Goal: Task Accomplishment & Management: Use online tool/utility

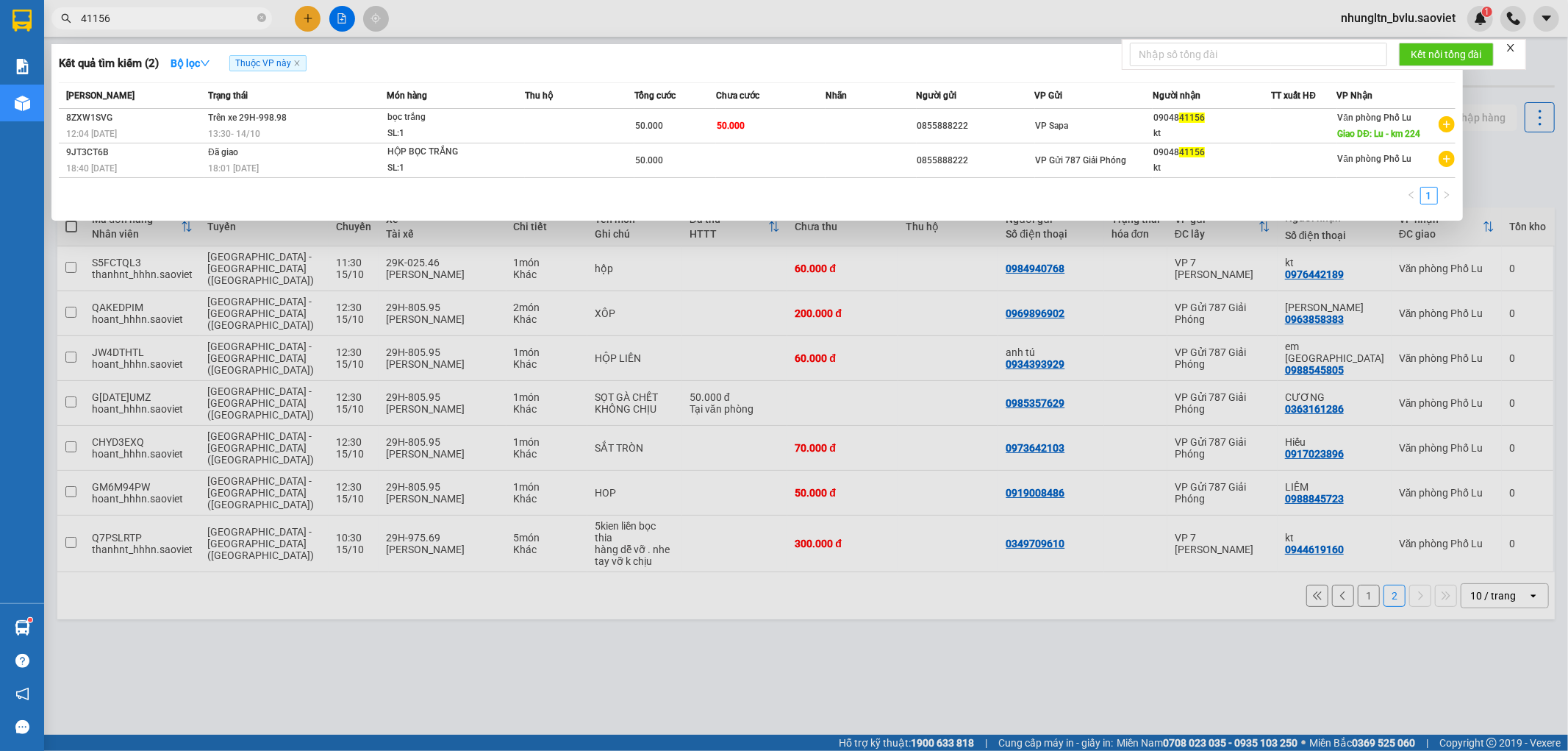
click at [715, 14] on div at bounding box center [784, 375] width 1568 height 751
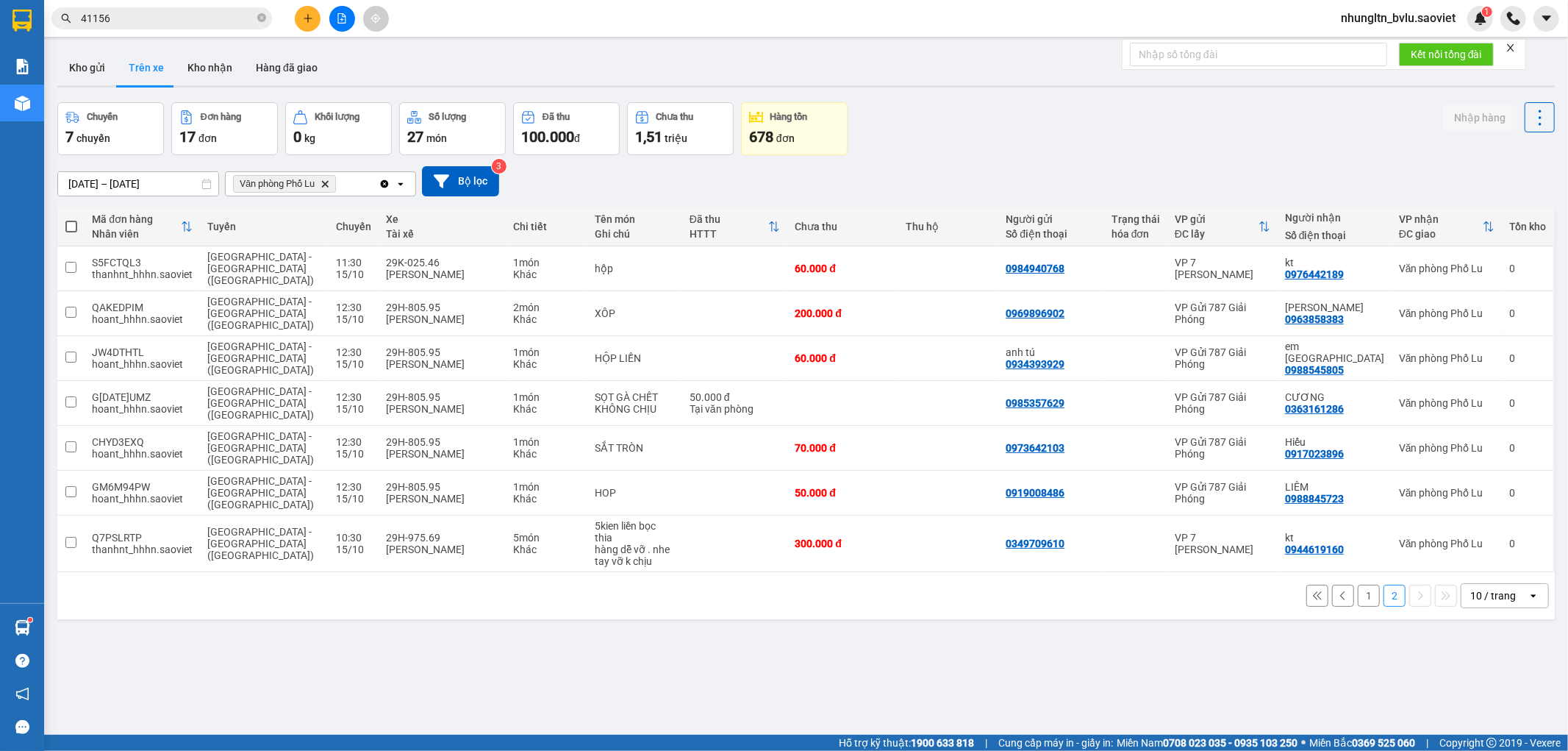
click at [342, 17] on icon "file-add" at bounding box center [341, 18] width 10 height 10
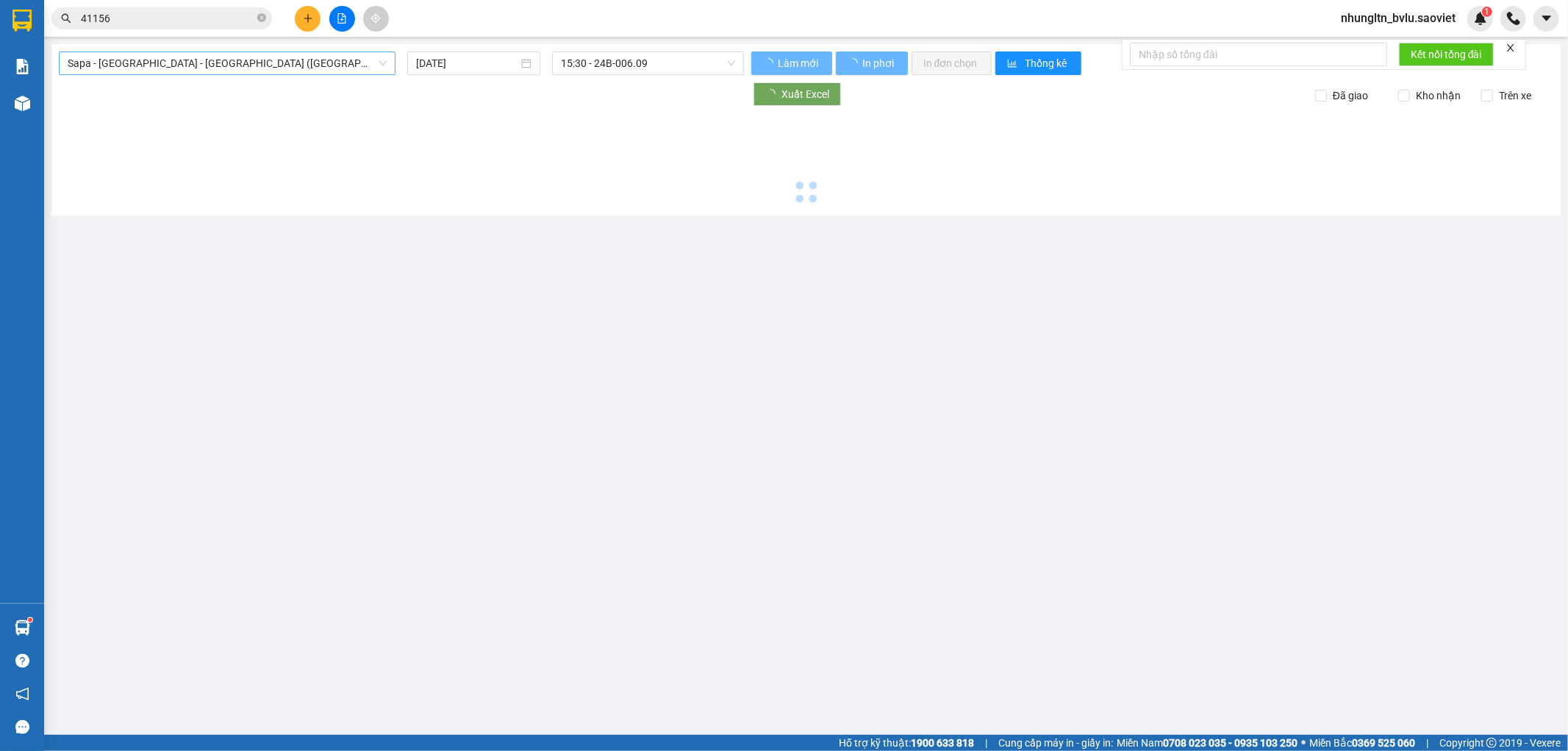
click at [315, 59] on span "Sapa - [GEOGRAPHIC_DATA] - [GEOGRAPHIC_DATA] ([GEOGRAPHIC_DATA])" at bounding box center [227, 63] width 319 height 22
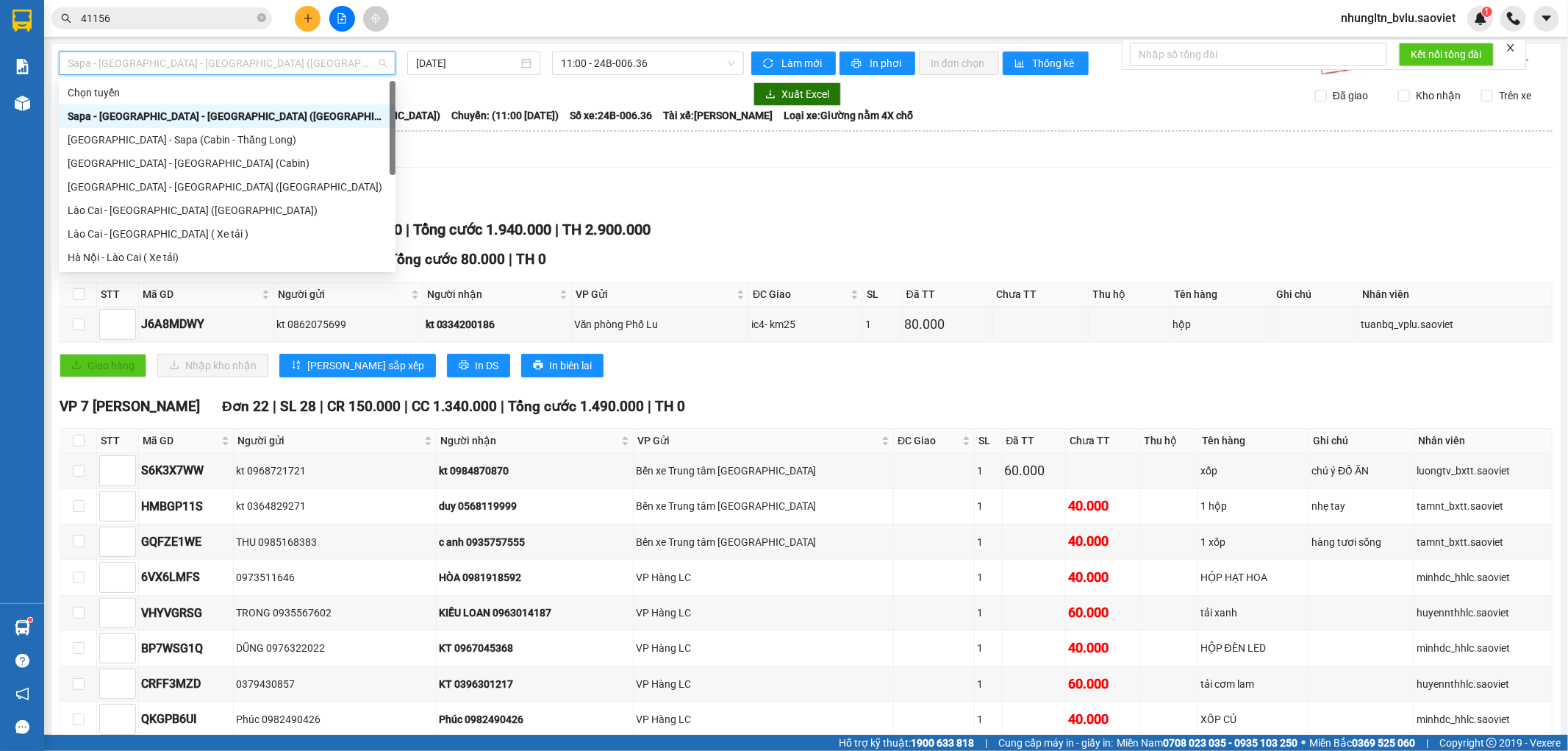
click at [252, 122] on div "Sapa - [GEOGRAPHIC_DATA] - [GEOGRAPHIC_DATA] ([GEOGRAPHIC_DATA])" at bounding box center [227, 117] width 319 height 16
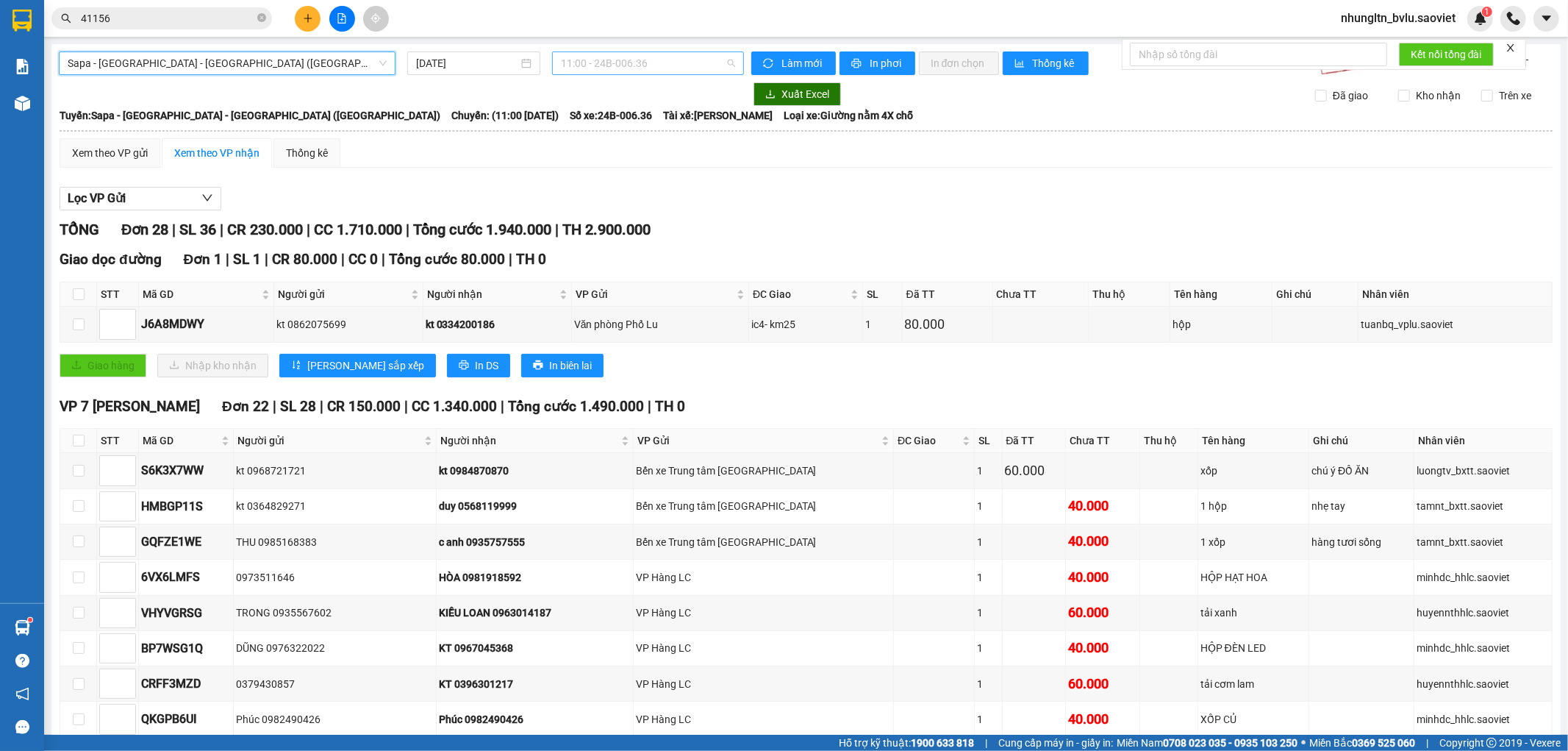
click at [630, 68] on span "11:00 - 24B-006.36" at bounding box center [647, 63] width 174 height 22
click at [239, 61] on span "Sapa - [GEOGRAPHIC_DATA] - [GEOGRAPHIC_DATA] ([GEOGRAPHIC_DATA])" at bounding box center [227, 63] width 319 height 22
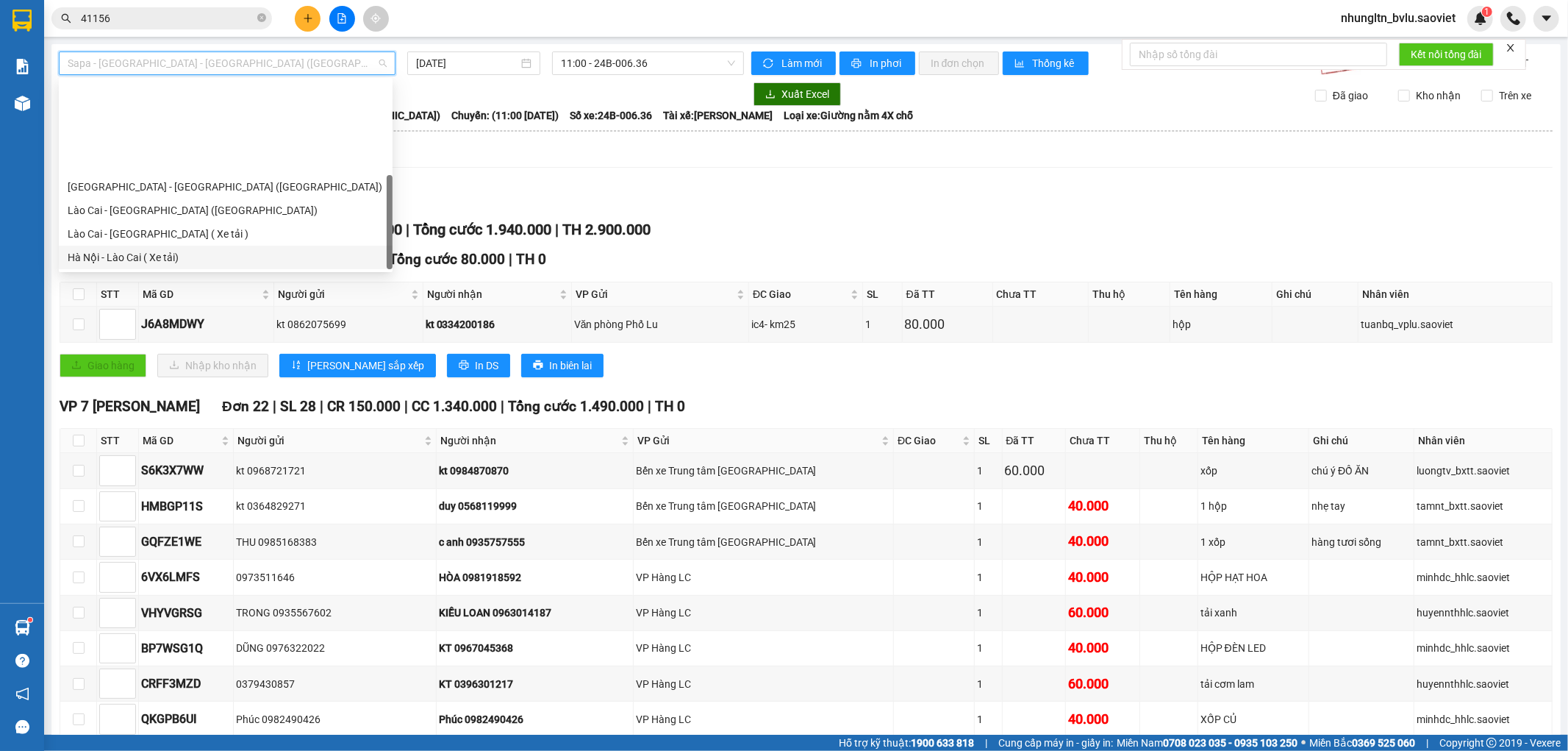
scroll to position [117, 0]
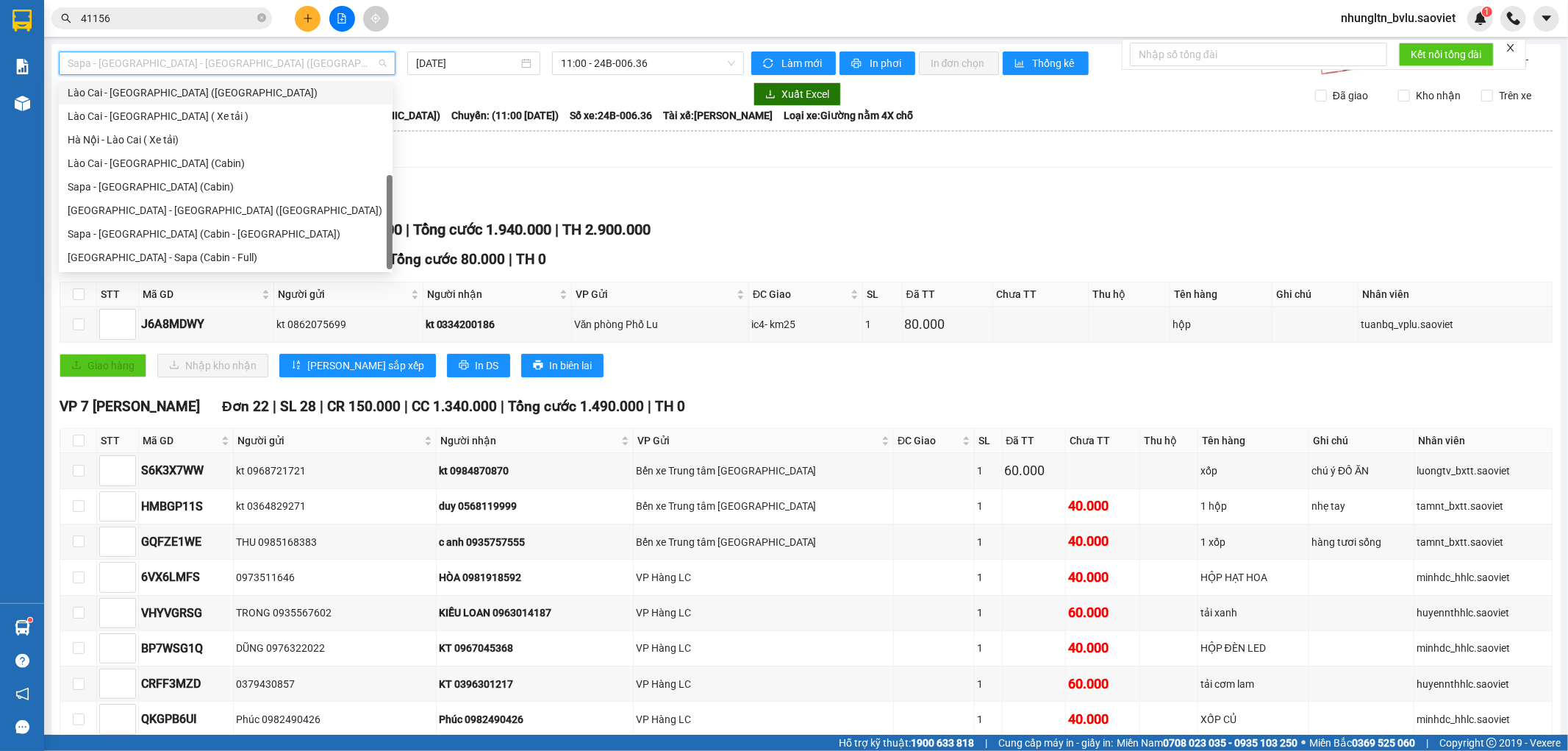
drag, startPoint x: 201, startPoint y: 98, endPoint x: 220, endPoint y: 100, distance: 19.1
click at [202, 98] on div "Lào Cai - [GEOGRAPHIC_DATA] ([GEOGRAPHIC_DATA])" at bounding box center [225, 93] width 316 height 16
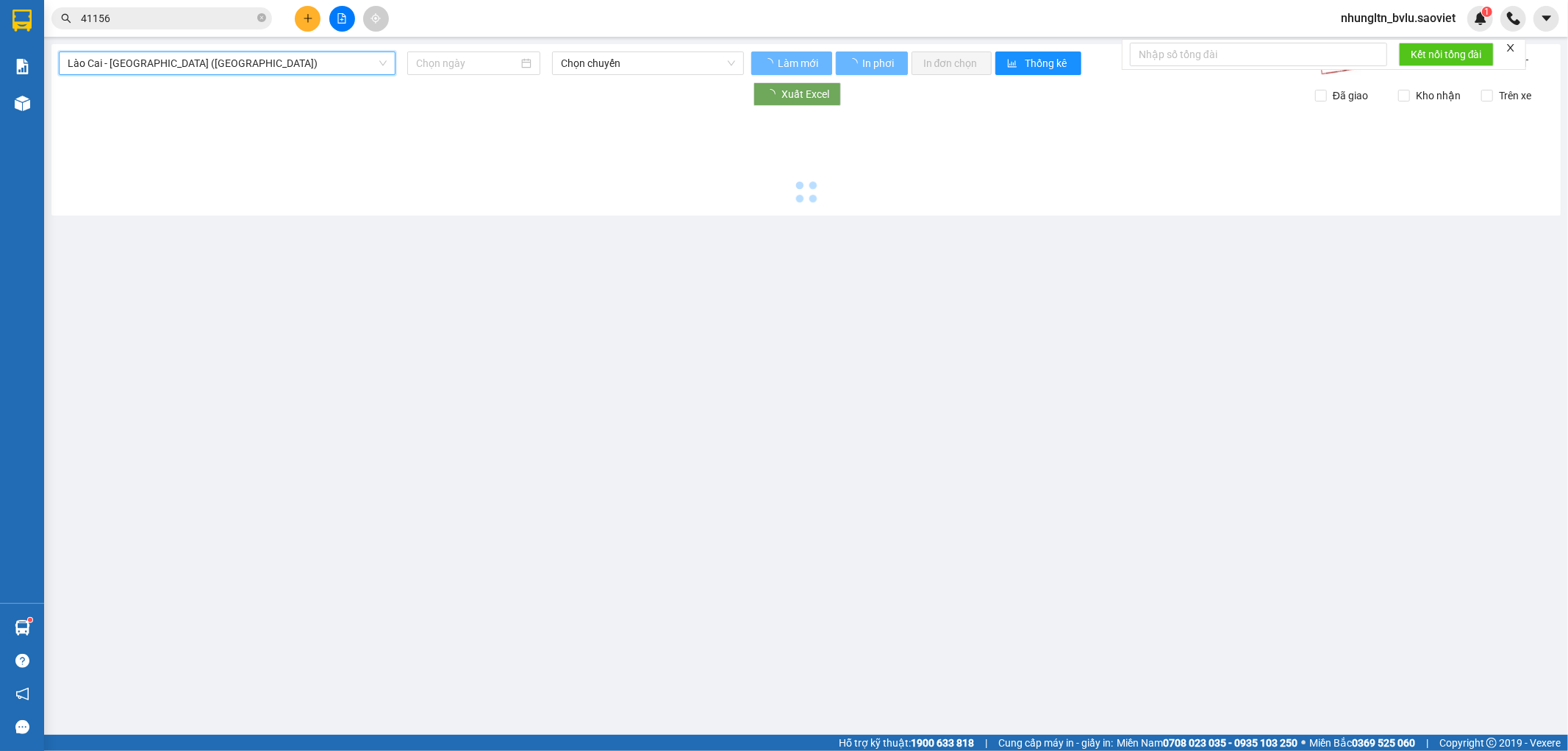
type input "[DATE]"
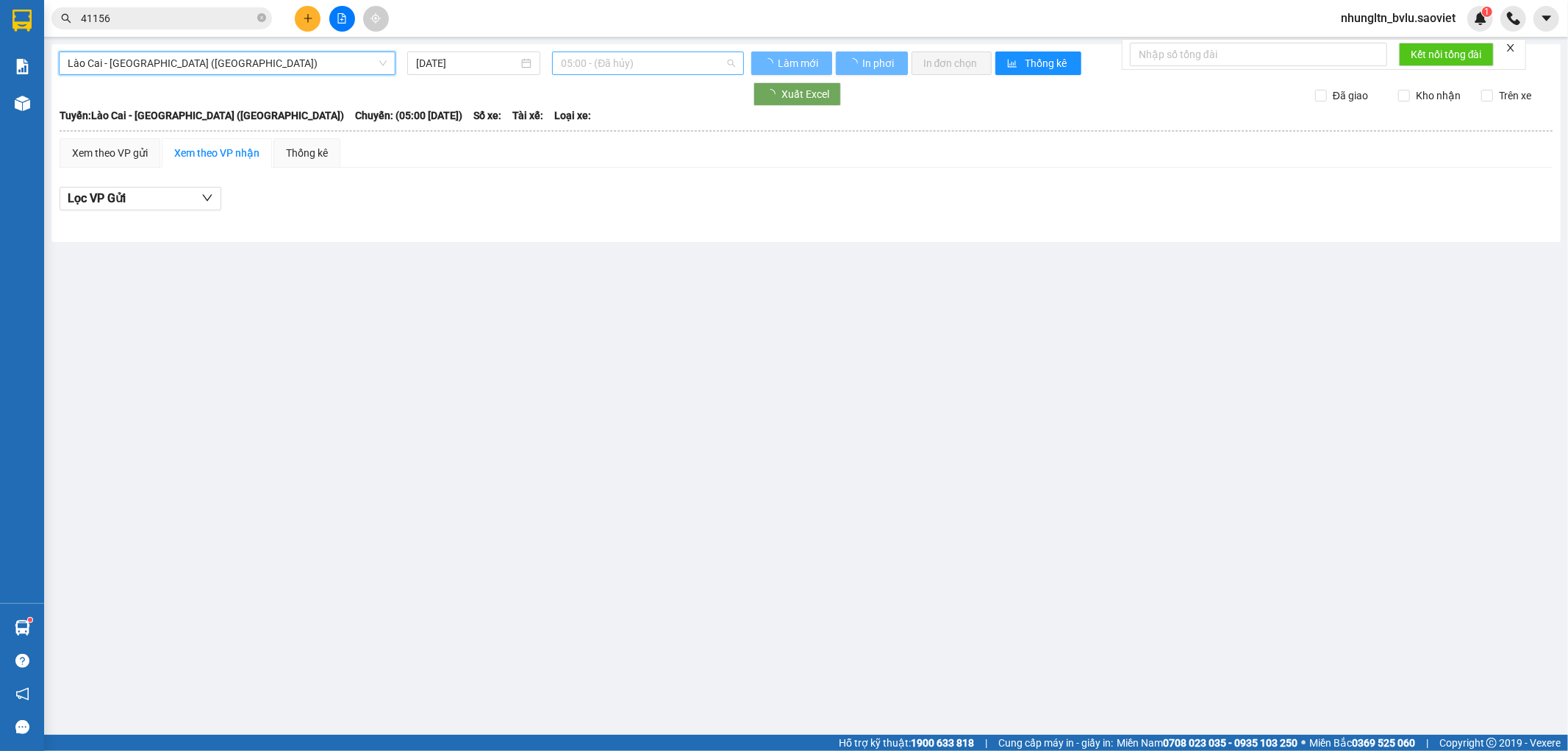
click at [629, 63] on span "05:00 - (Đã hủy)" at bounding box center [647, 63] width 174 height 22
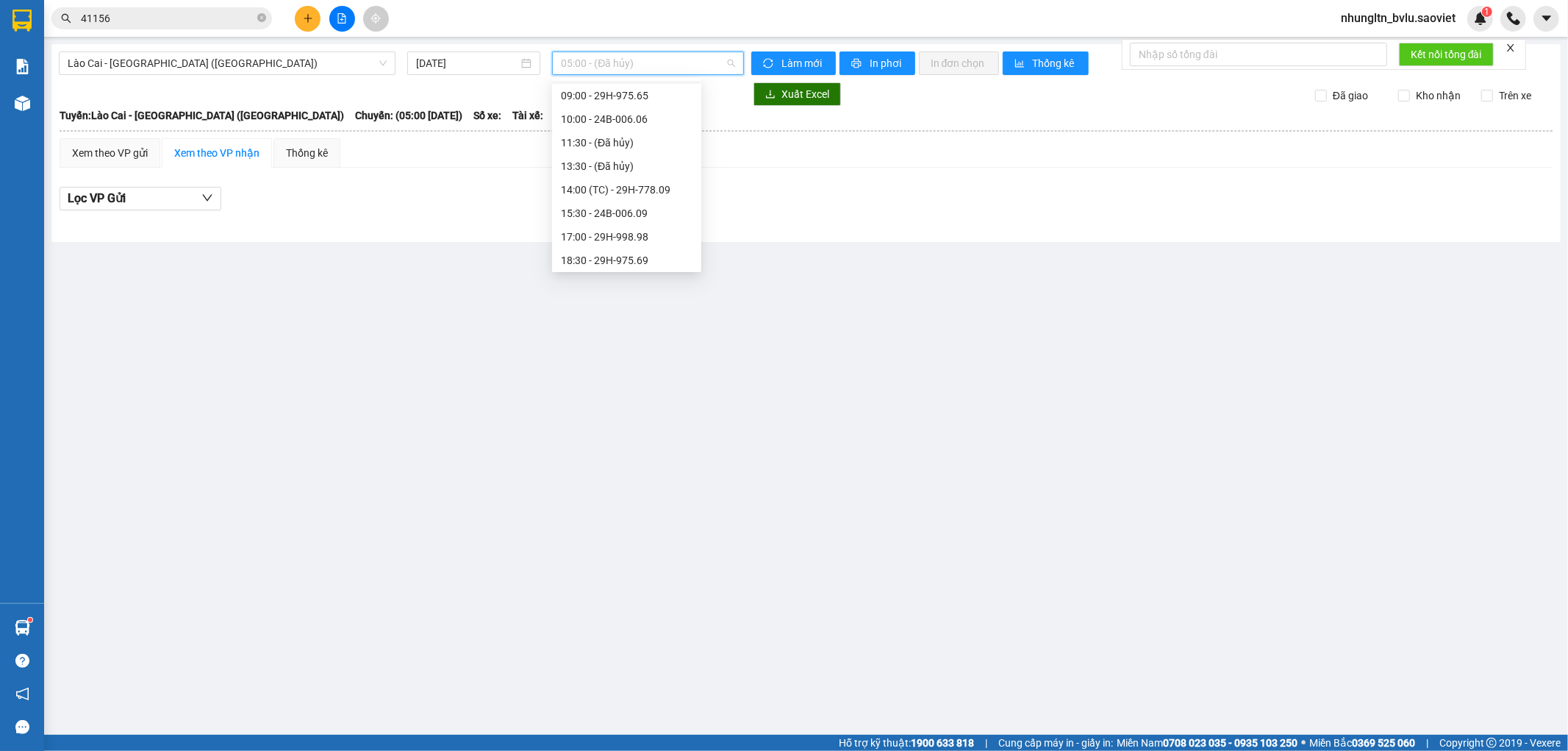
scroll to position [163, 0]
click at [652, 212] on div "15:30 - 24B-006.09" at bounding box center [626, 212] width 132 height 16
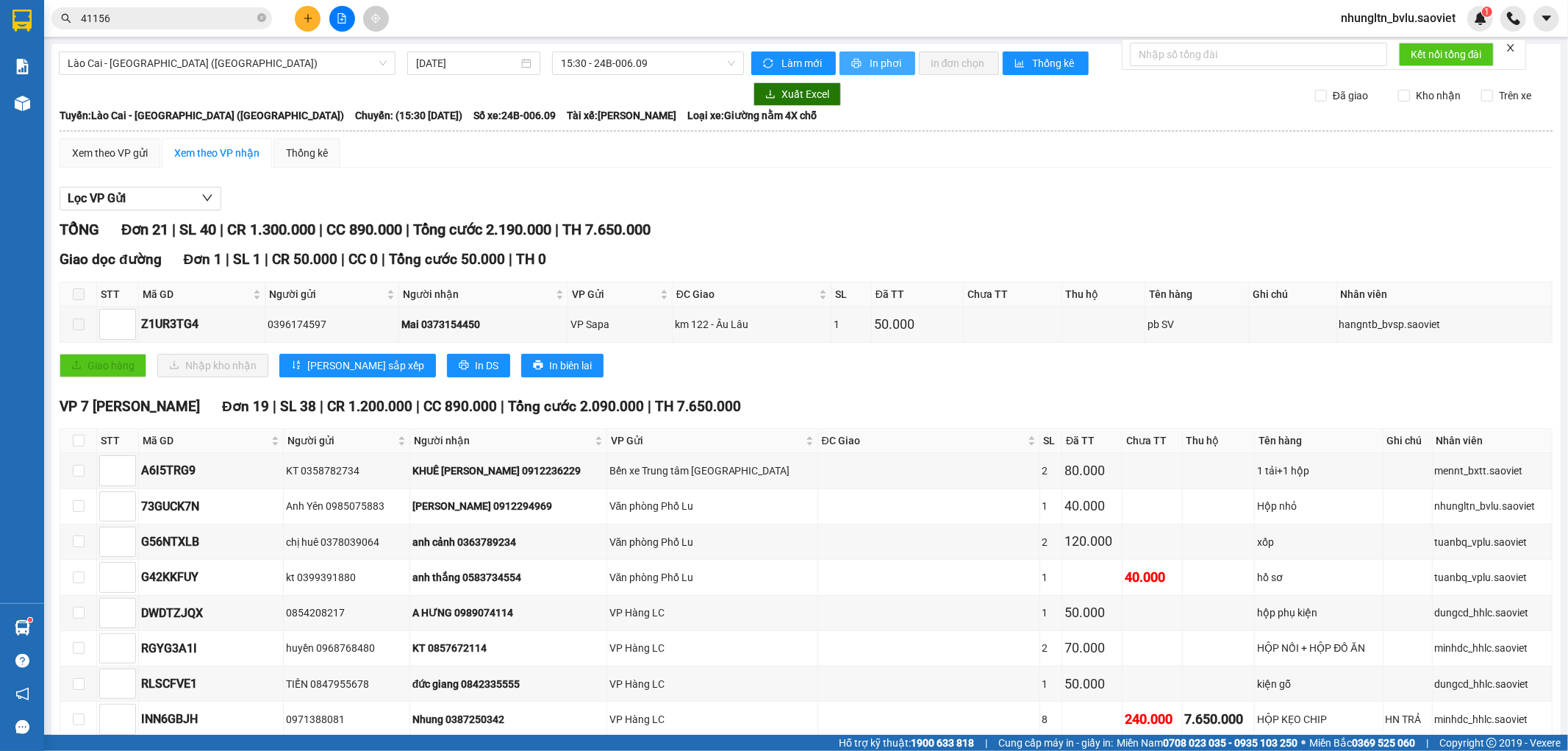
click at [874, 59] on span "In phơi" at bounding box center [886, 64] width 34 height 16
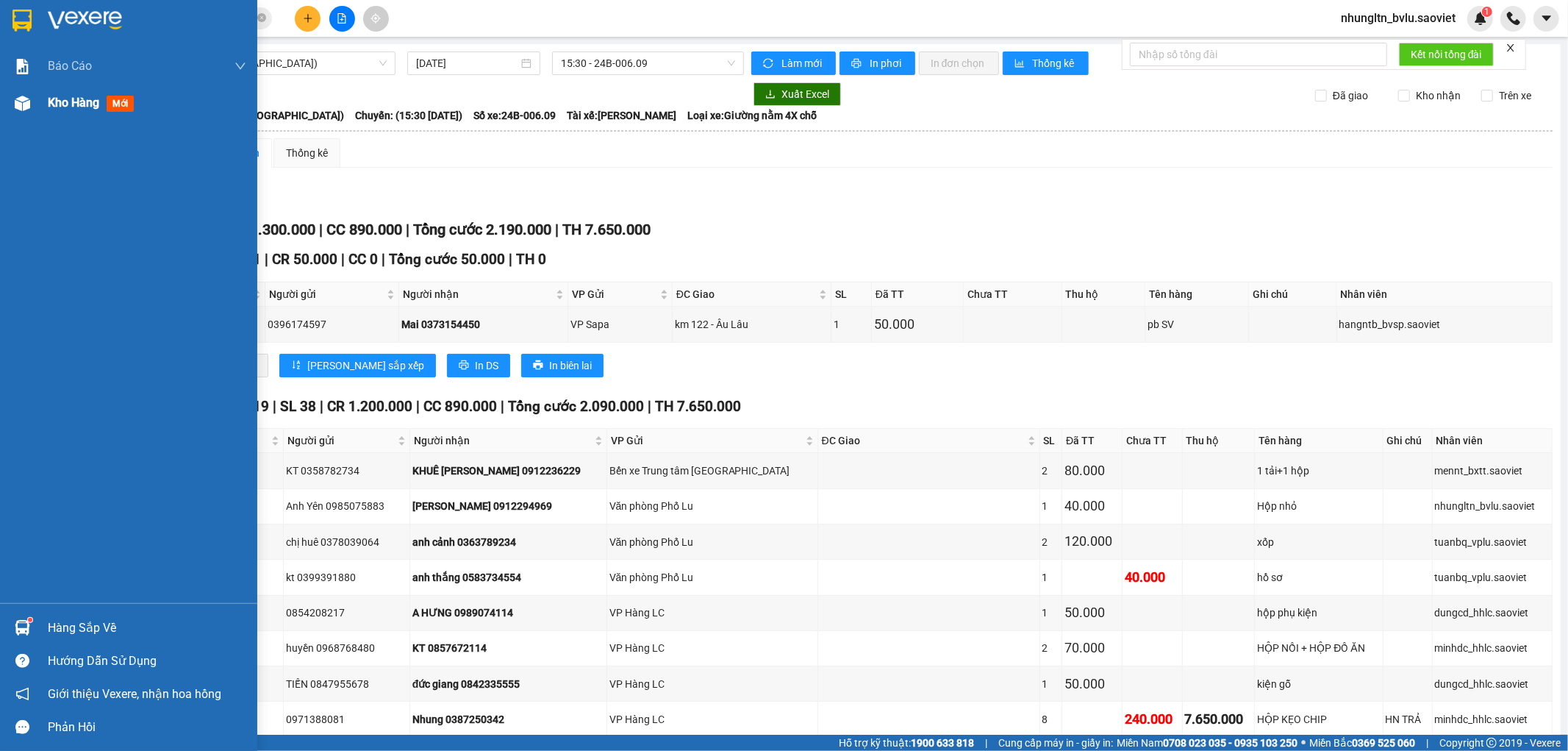
click at [70, 111] on div "Kho hàng mới" at bounding box center [94, 103] width 92 height 18
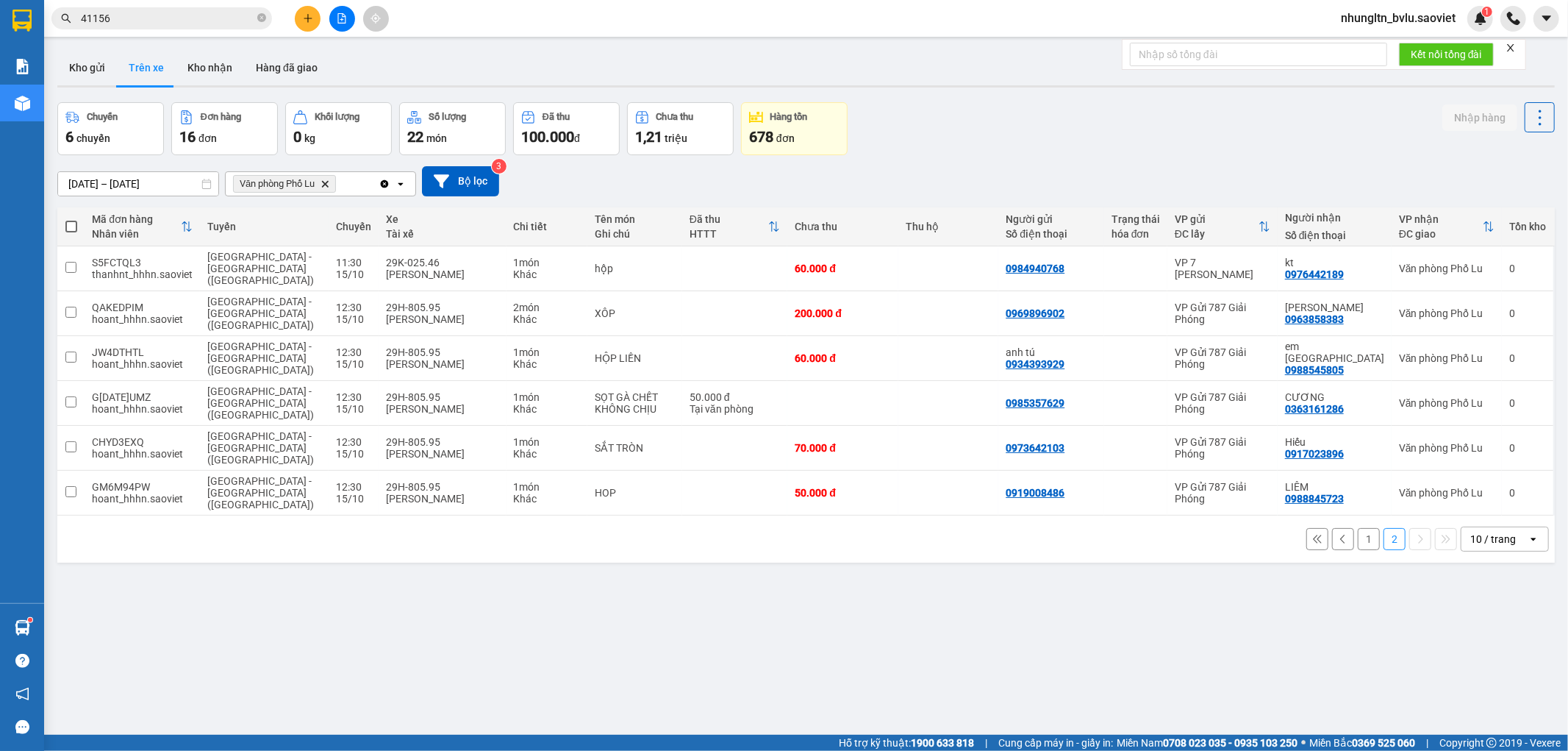
click at [1223, 151] on div "Chuyến 6 chuyến Đơn hàng 16 đơn Khối lượng 0 kg Số lượng 22 món Đã thu 100.000 …" at bounding box center [806, 128] width 1498 height 53
click at [84, 66] on button "Kho gửi" at bounding box center [86, 67] width 59 height 36
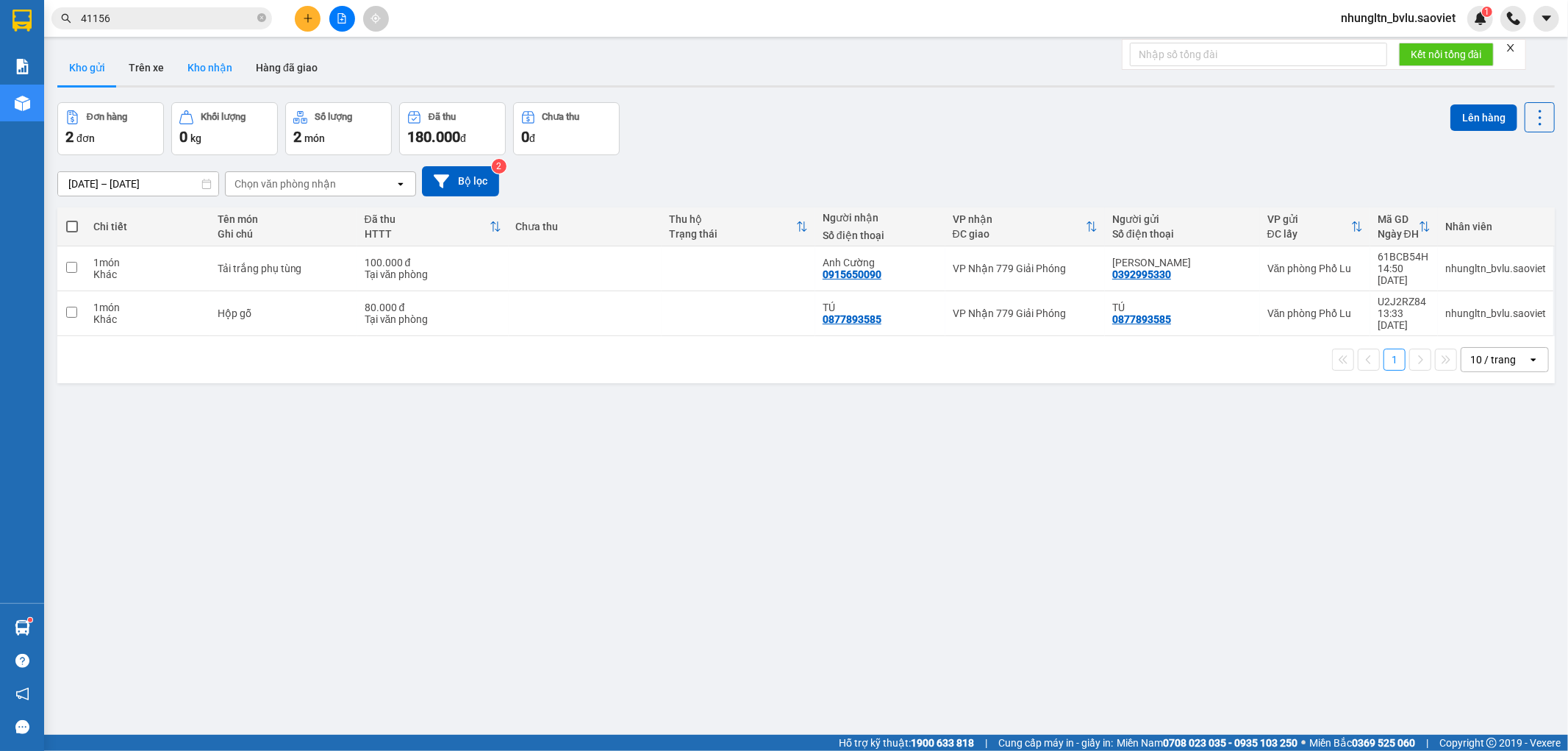
click at [224, 63] on button "Kho nhận" at bounding box center [209, 67] width 68 height 36
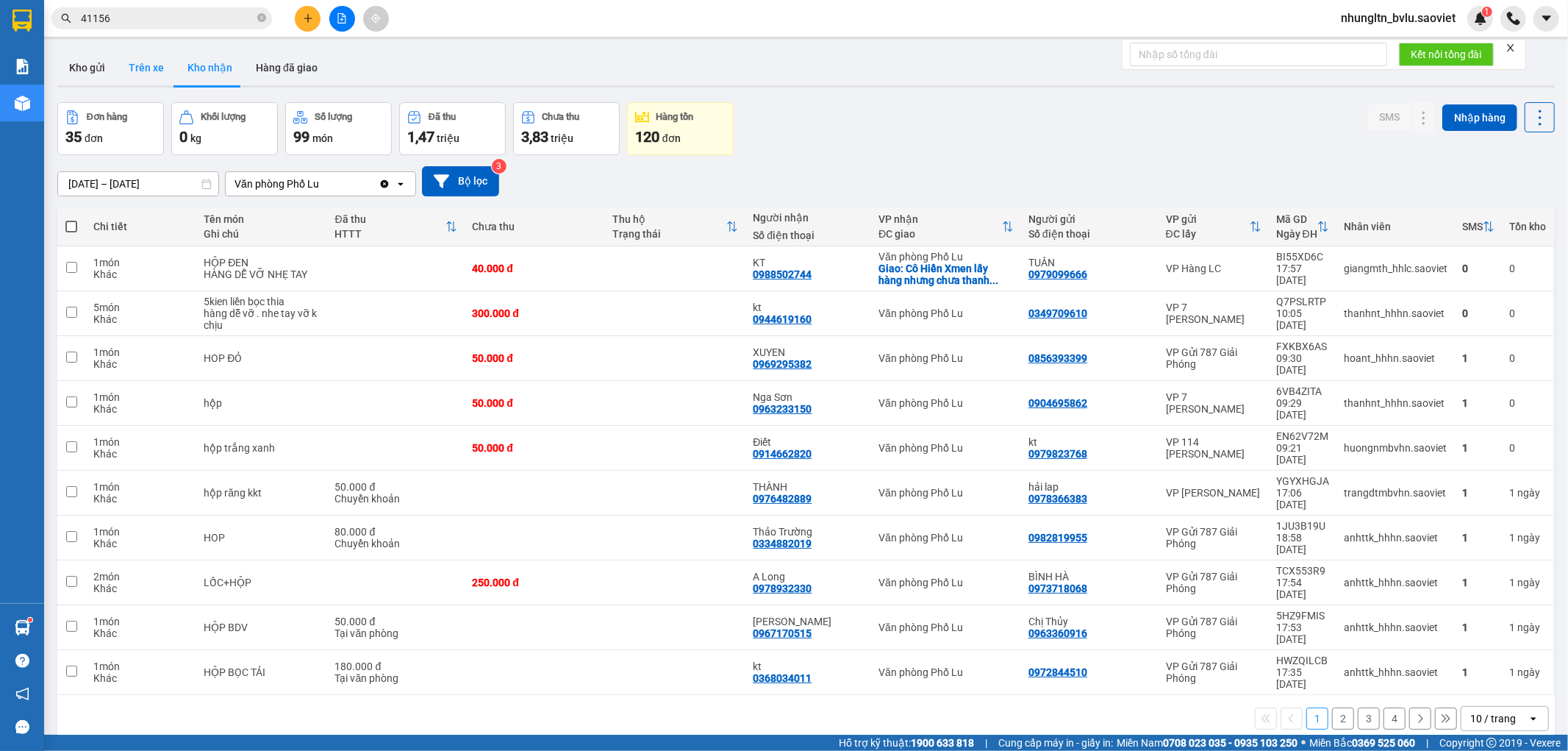
click at [146, 69] on button "Trên xe" at bounding box center [146, 67] width 59 height 36
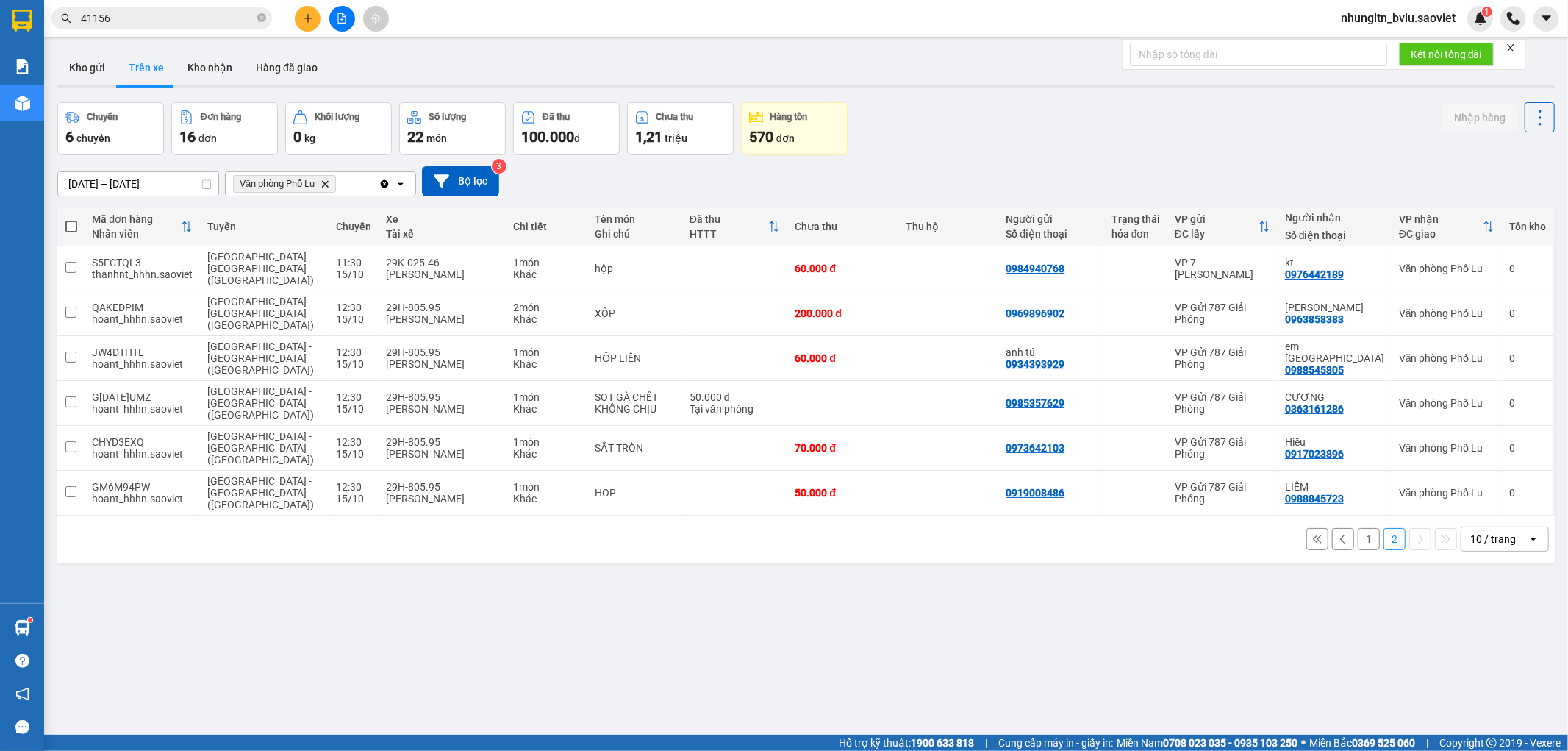
click at [1358, 528] on button "1" at bounding box center [1369, 539] width 22 height 22
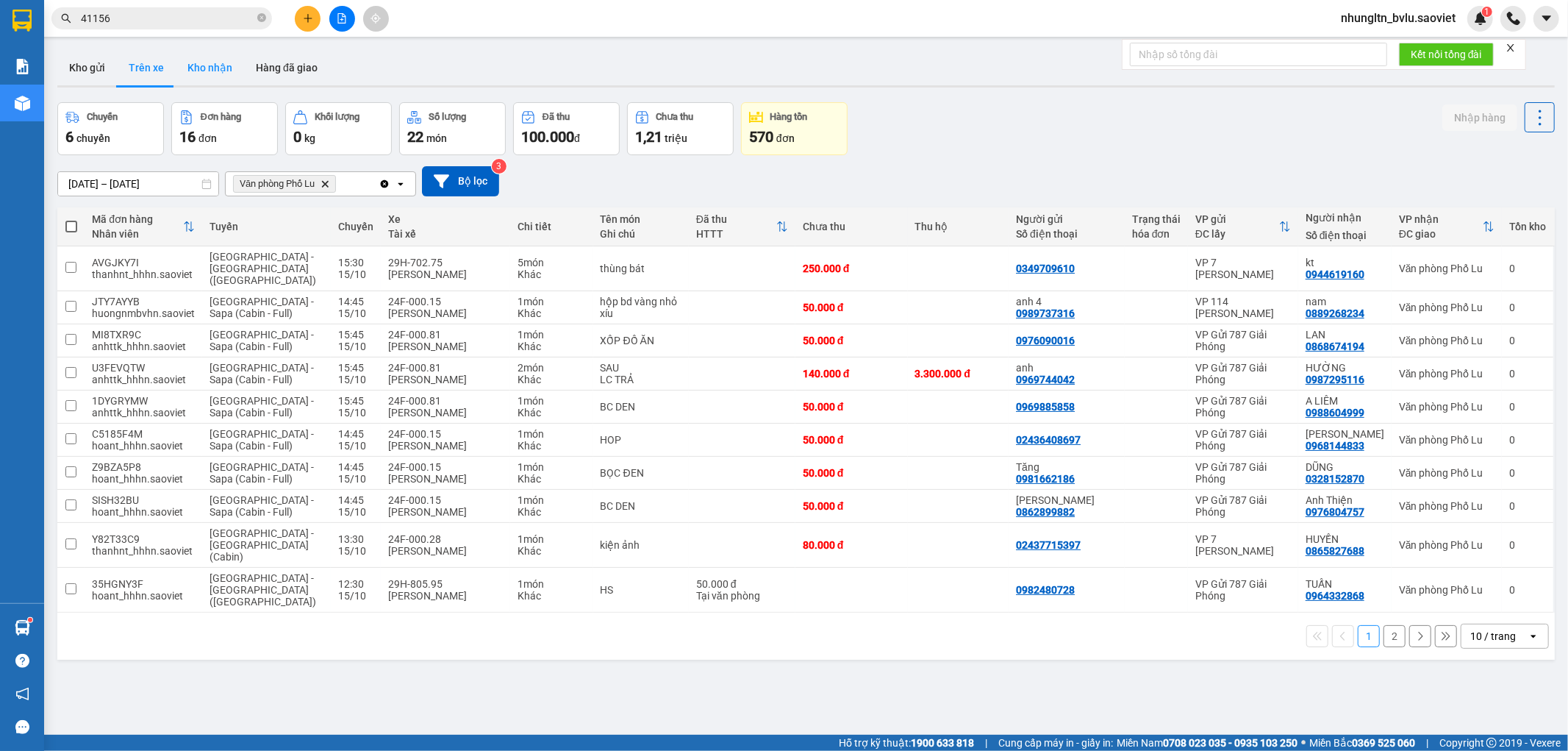
click at [215, 67] on button "Kho nhận" at bounding box center [209, 67] width 68 height 36
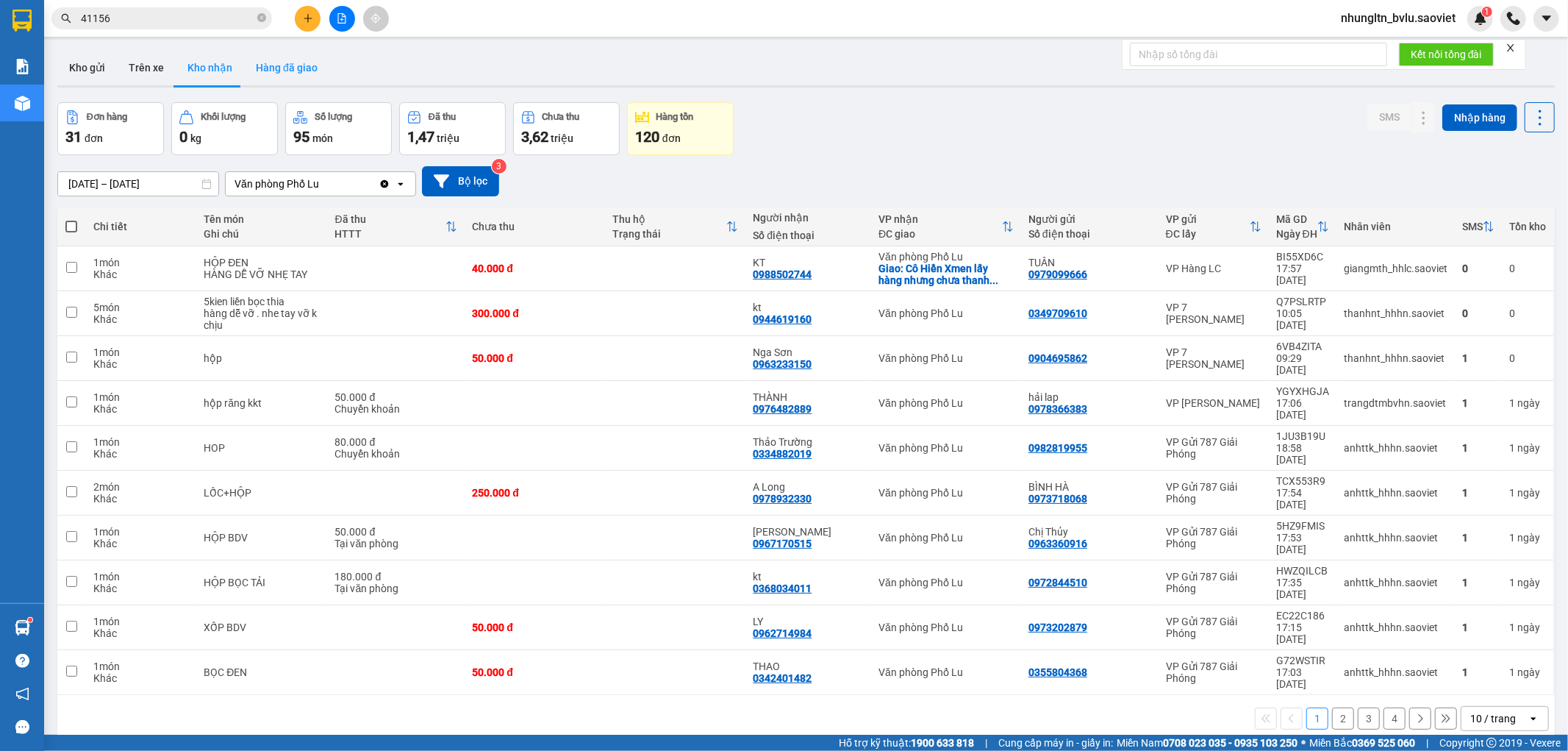
click at [284, 82] on button "Hàng đã giao" at bounding box center [287, 67] width 86 height 36
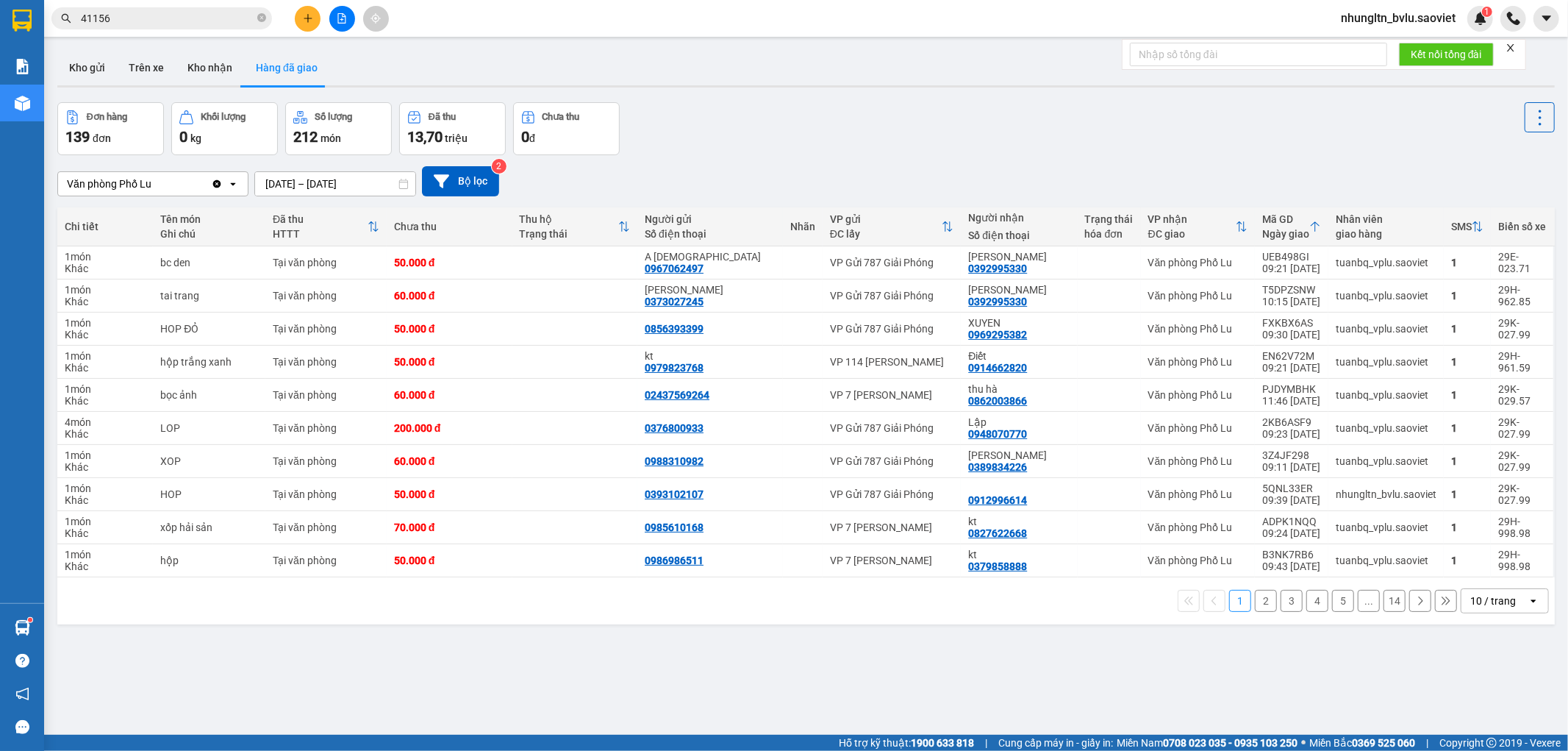
click at [1255, 601] on button "2" at bounding box center [1266, 601] width 22 height 22
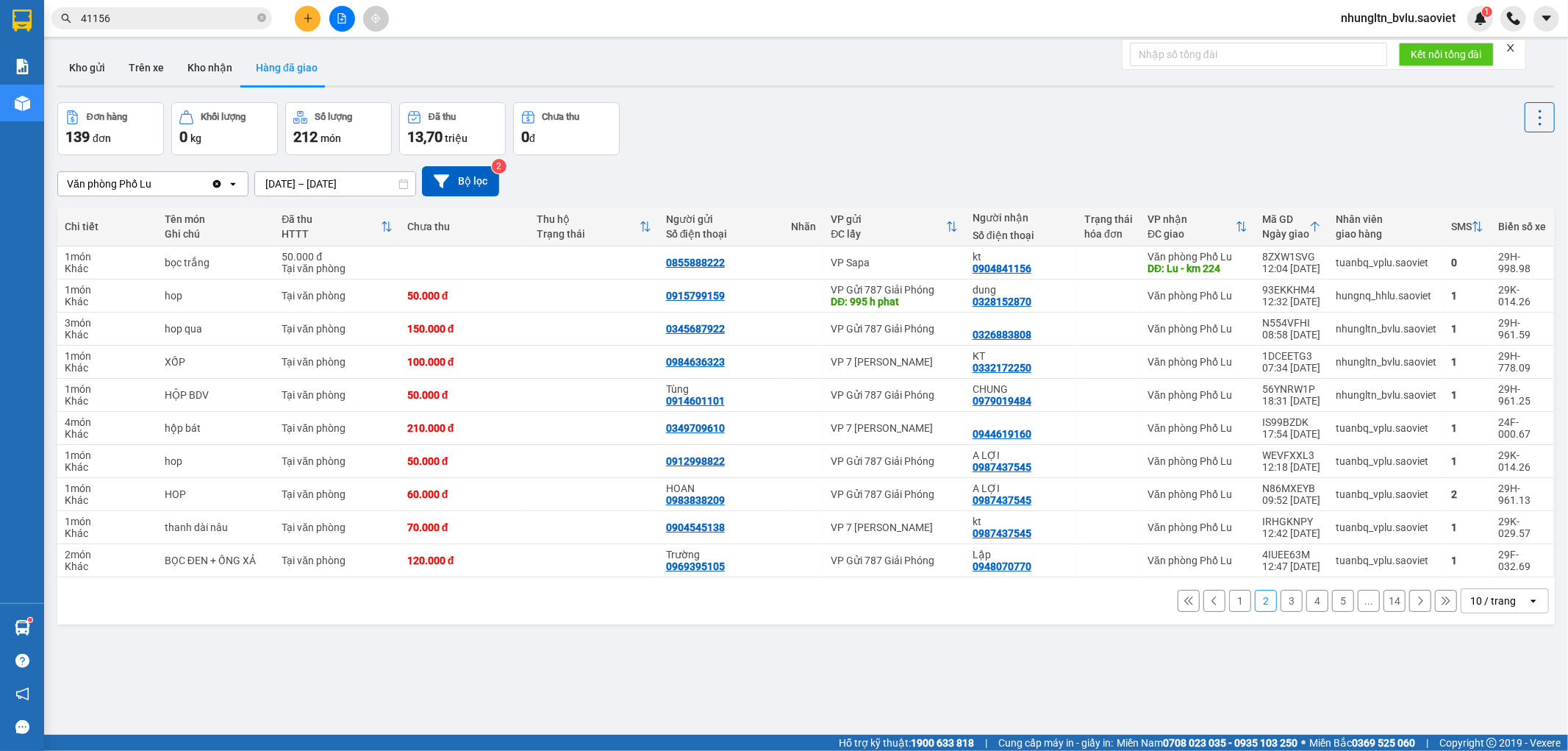
click at [1280, 602] on button "3" at bounding box center [1291, 601] width 22 height 22
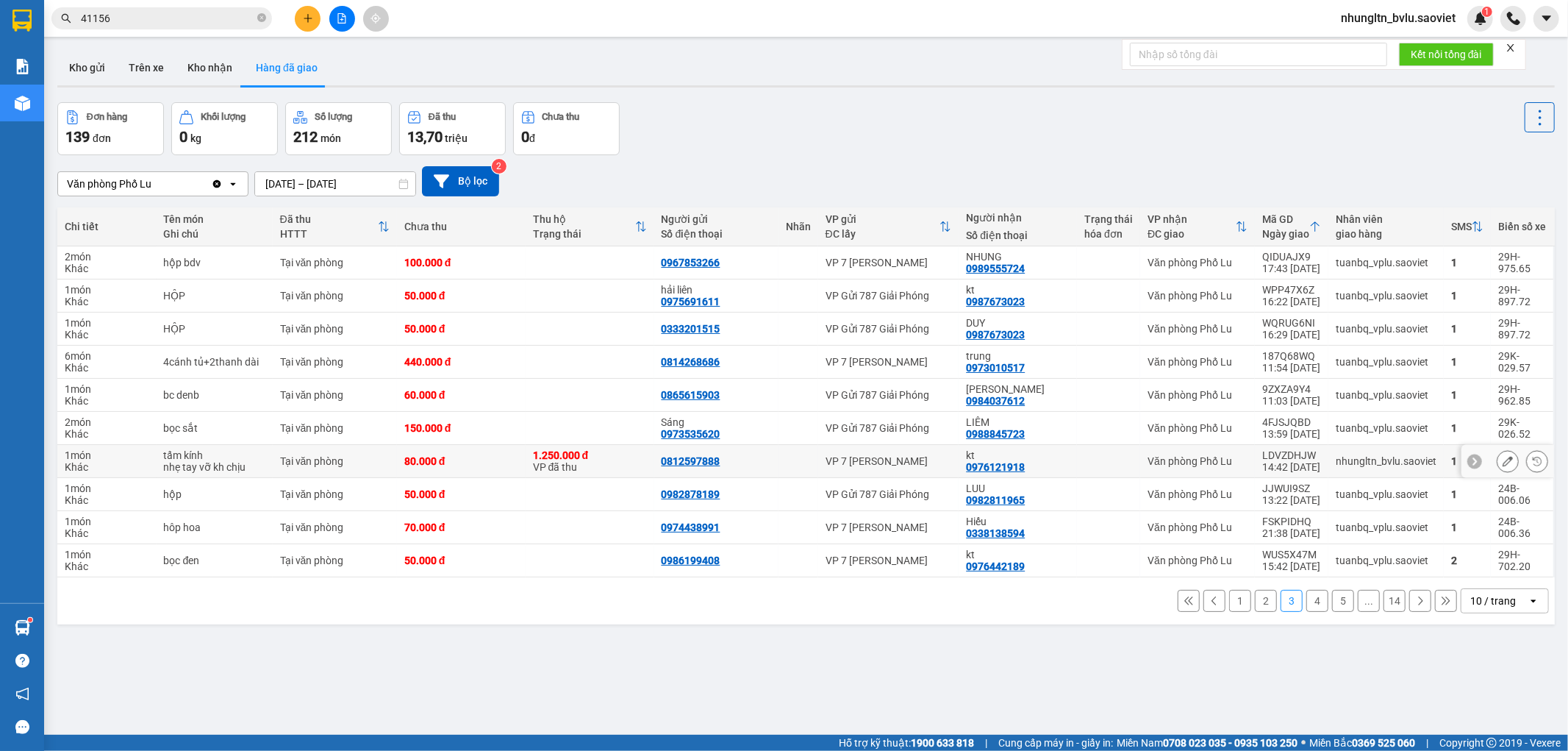
click at [123, 462] on div "Khác" at bounding box center [106, 467] width 85 height 12
click at [1502, 465] on icon at bounding box center [1507, 461] width 10 height 10
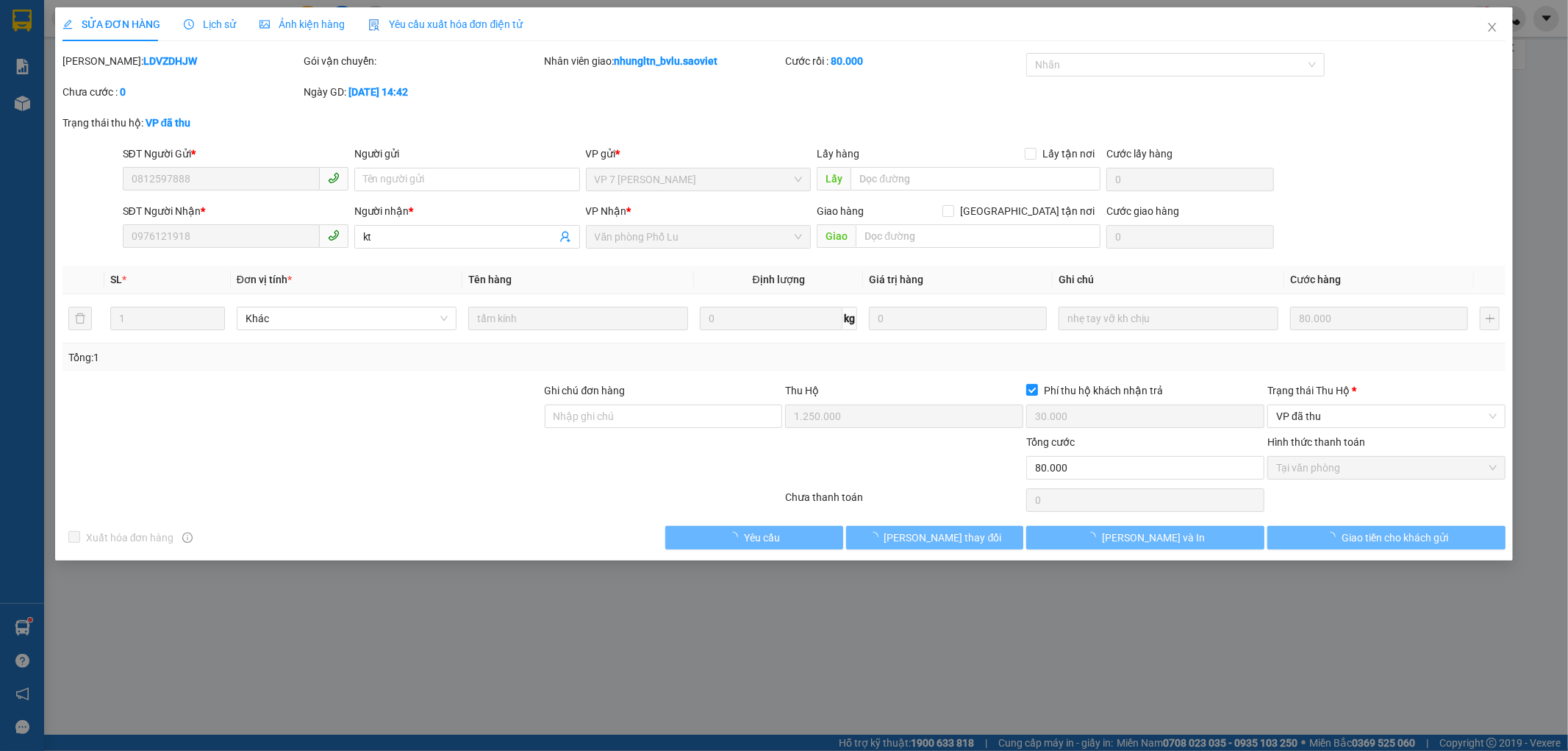
type input "0812597888"
type input "0976121918"
type input "kt"
type input "1.250.000"
type input "30.000"
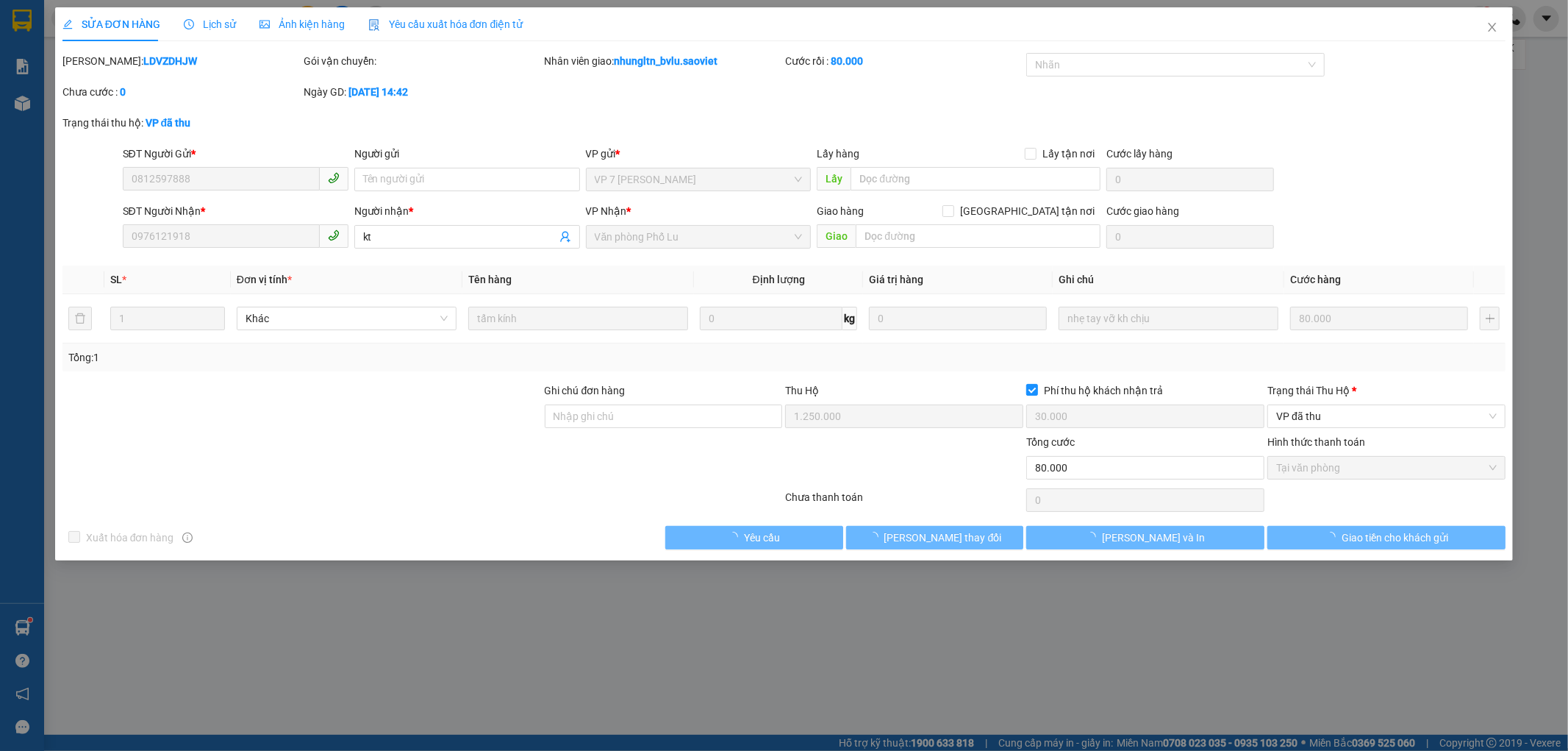
type input "80.000"
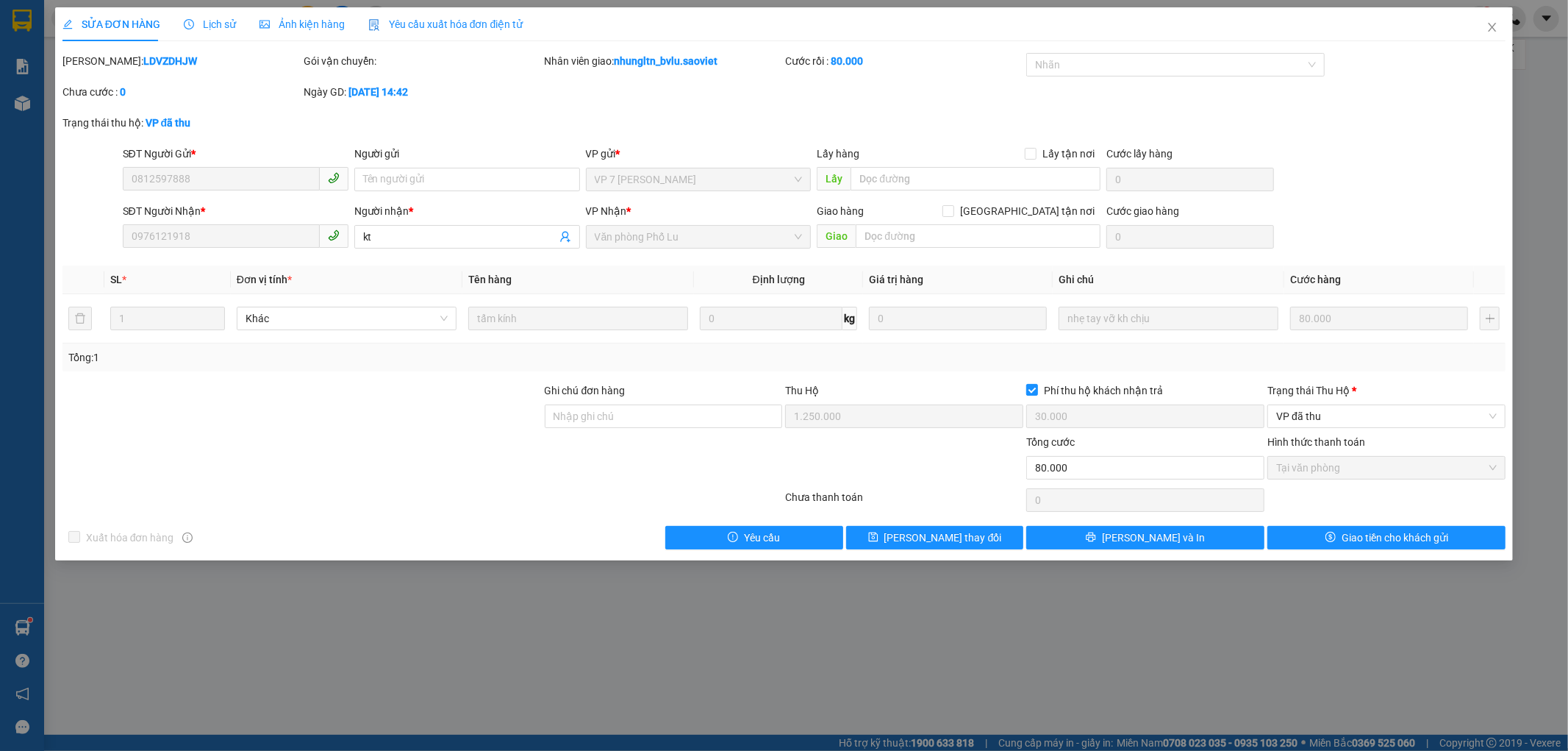
click at [144, 63] on b "LDVZDHJW" at bounding box center [170, 61] width 54 height 12
copy b "LDVZDHJW"
click at [1493, 23] on icon "close" at bounding box center [1492, 26] width 12 height 12
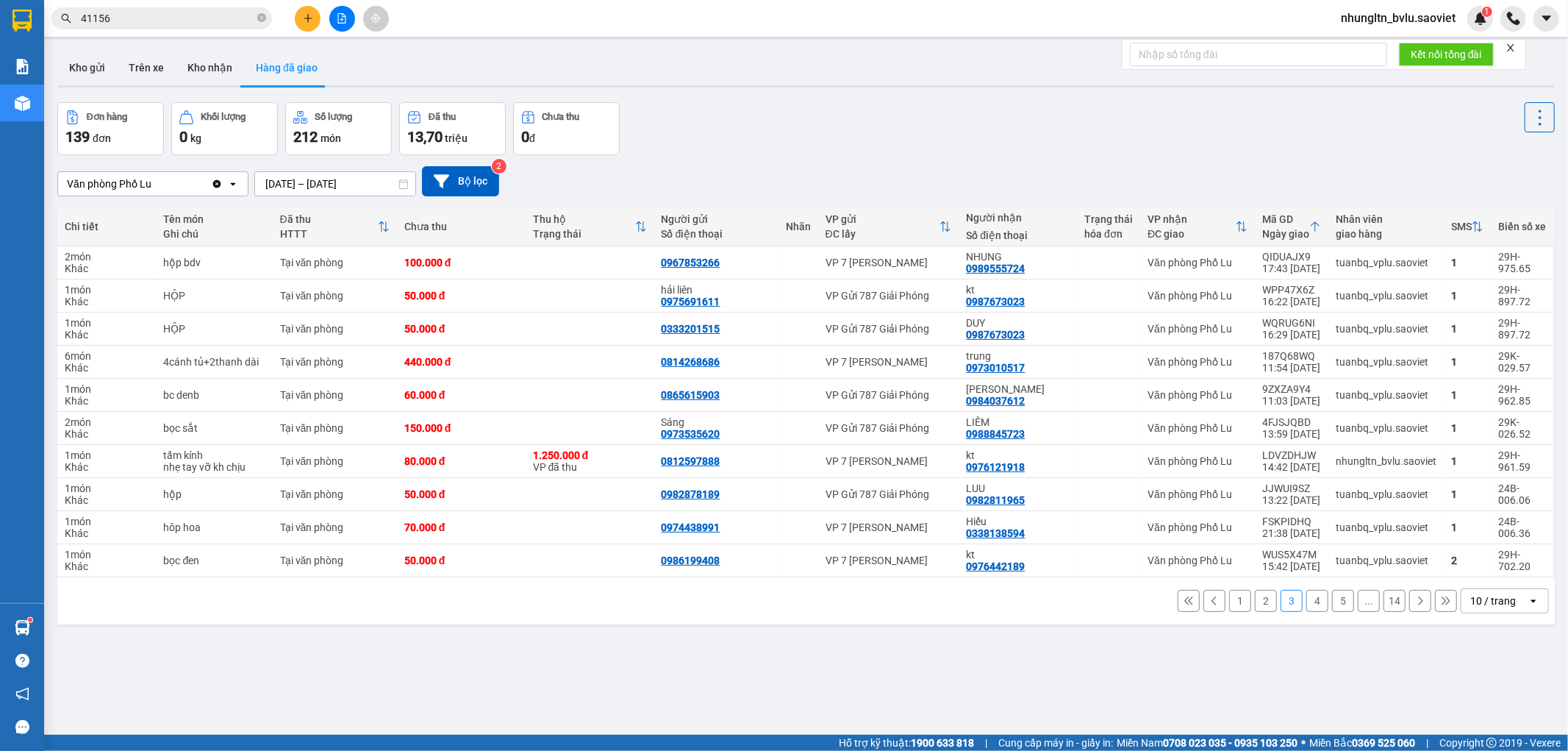
click at [1229, 608] on button "1" at bounding box center [1240, 601] width 22 height 22
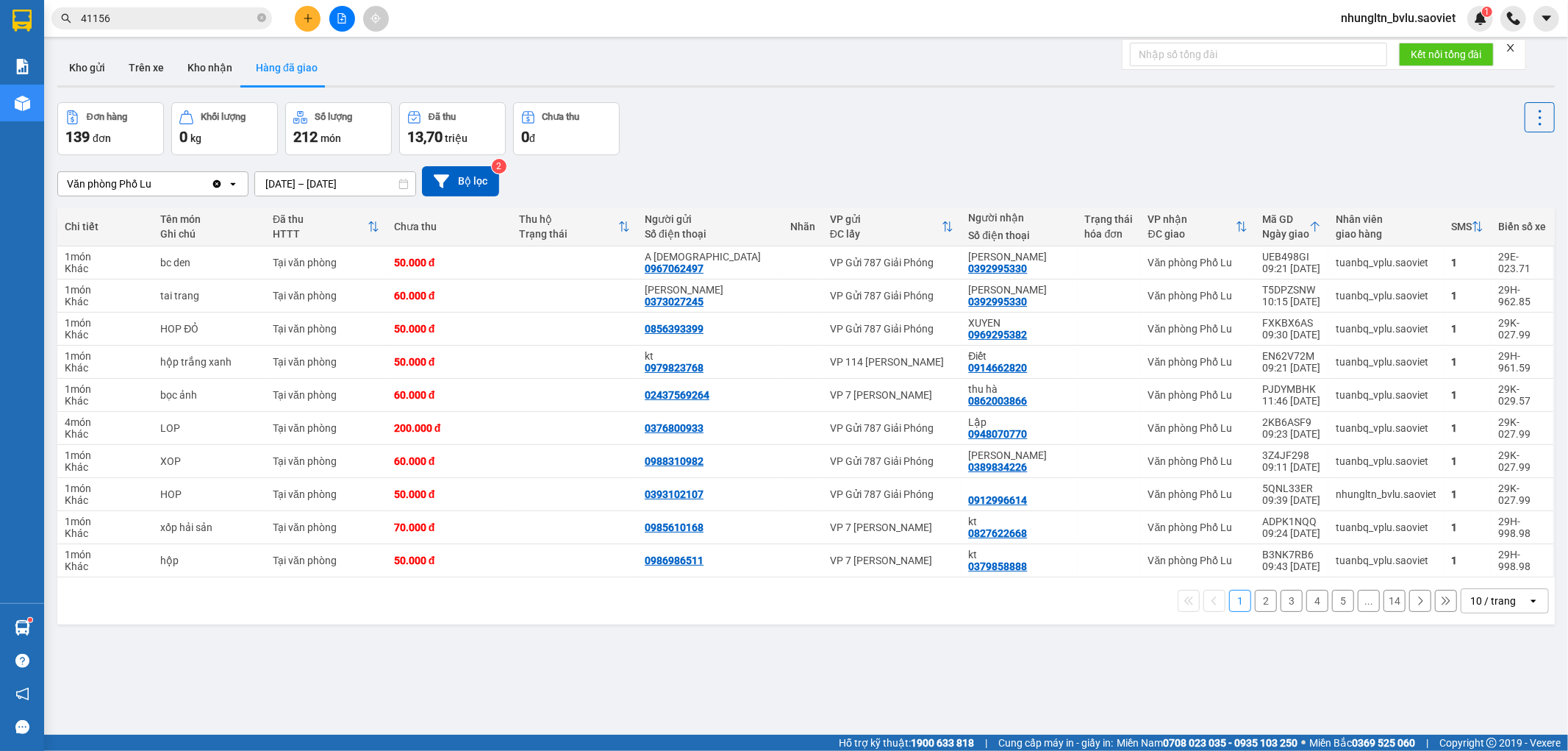
click at [240, 17] on input "41156" at bounding box center [167, 18] width 174 height 16
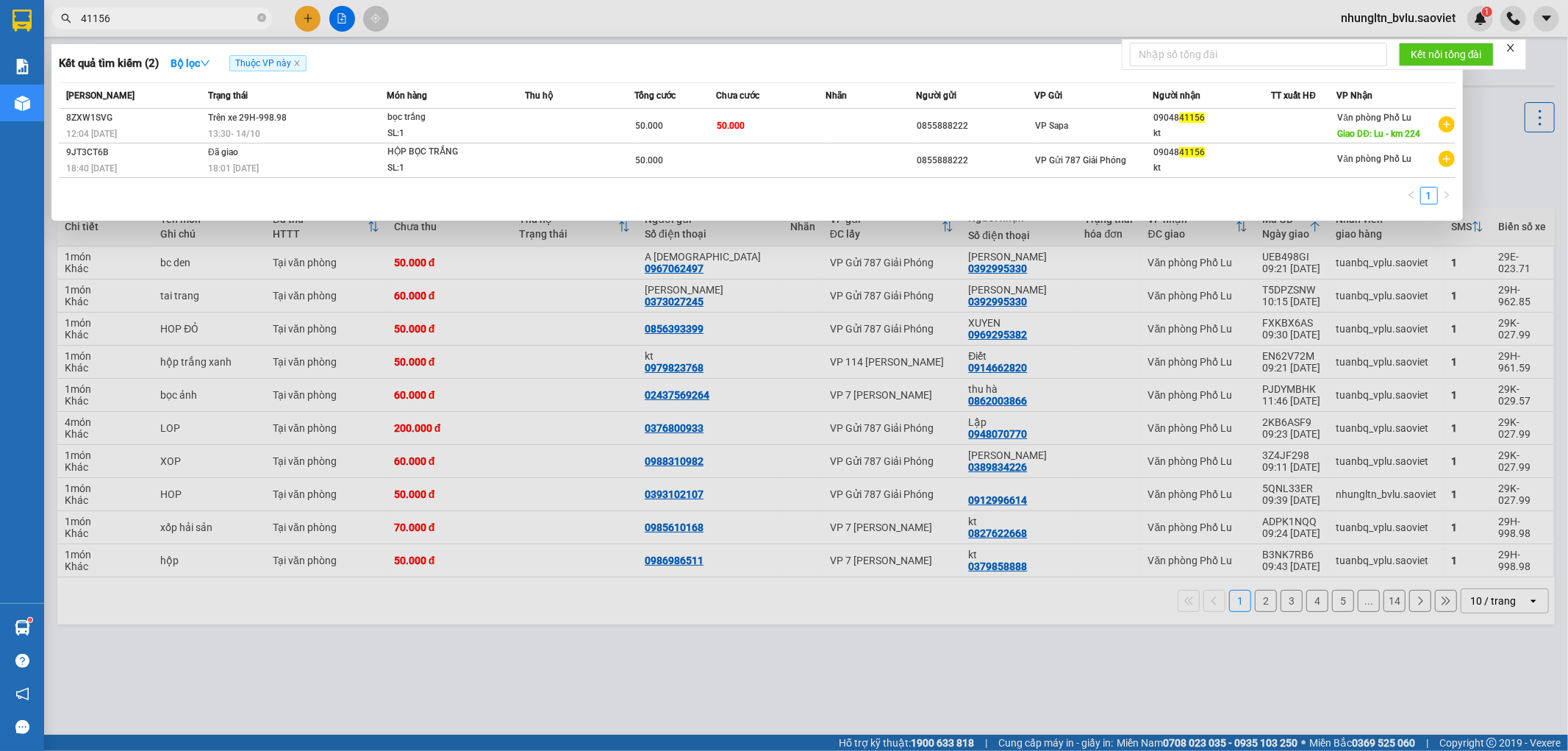
click at [240, 17] on input "41156" at bounding box center [167, 18] width 174 height 16
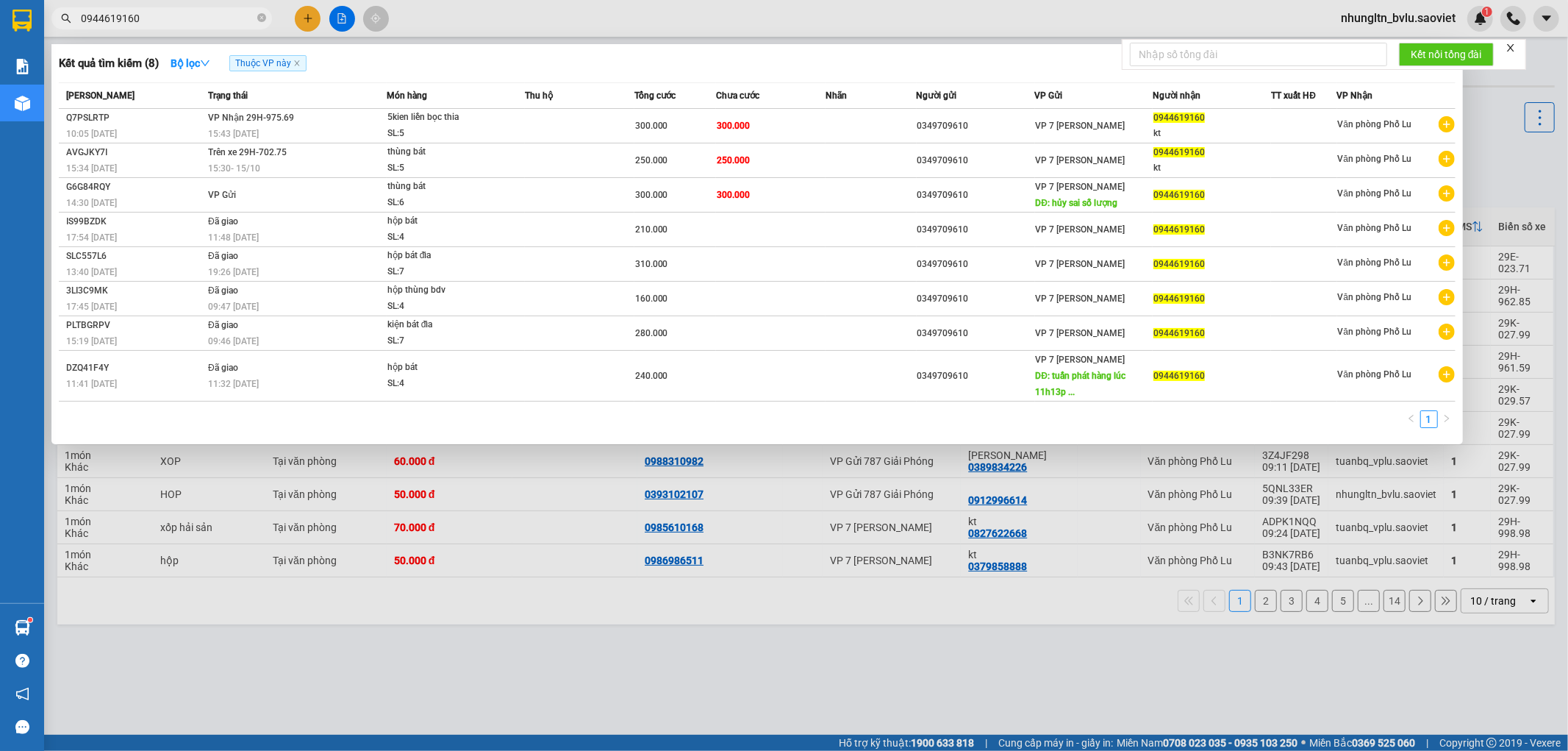
click at [205, 15] on input "0944619160" at bounding box center [167, 18] width 174 height 16
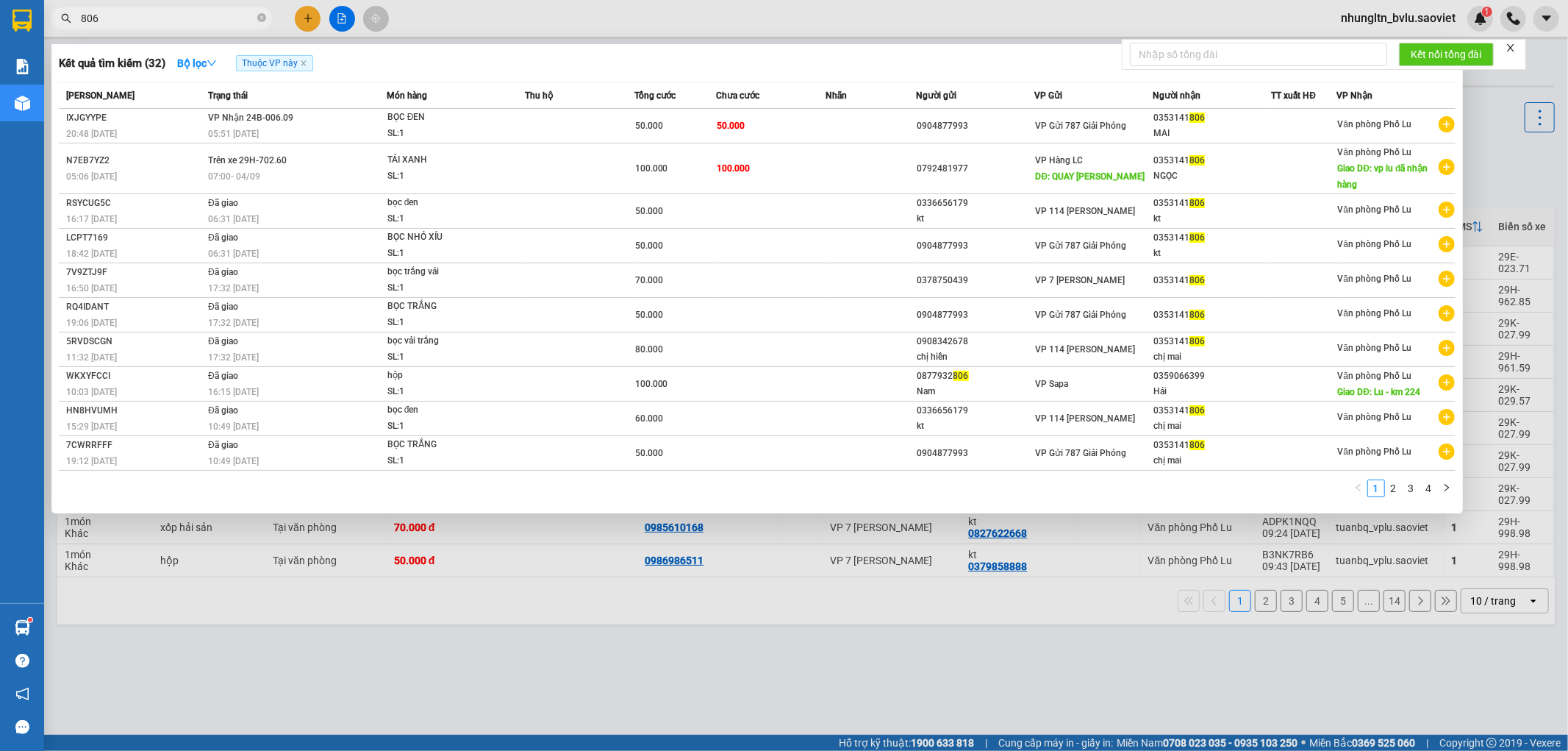
type input "806"
